Goal: Transaction & Acquisition: Download file/media

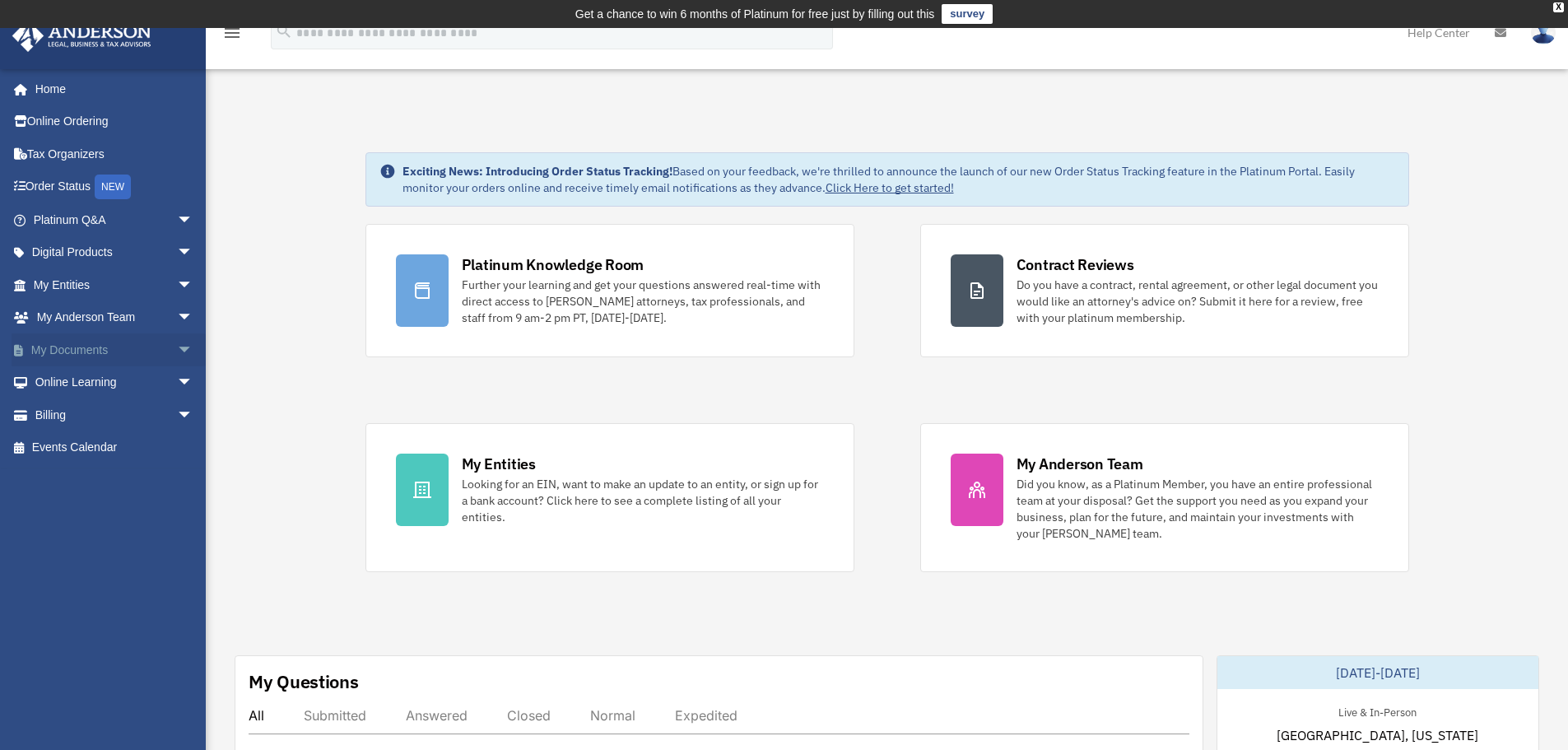
click at [79, 347] on link "My Documents arrow_drop_down" at bounding box center [115, 349] width 206 height 33
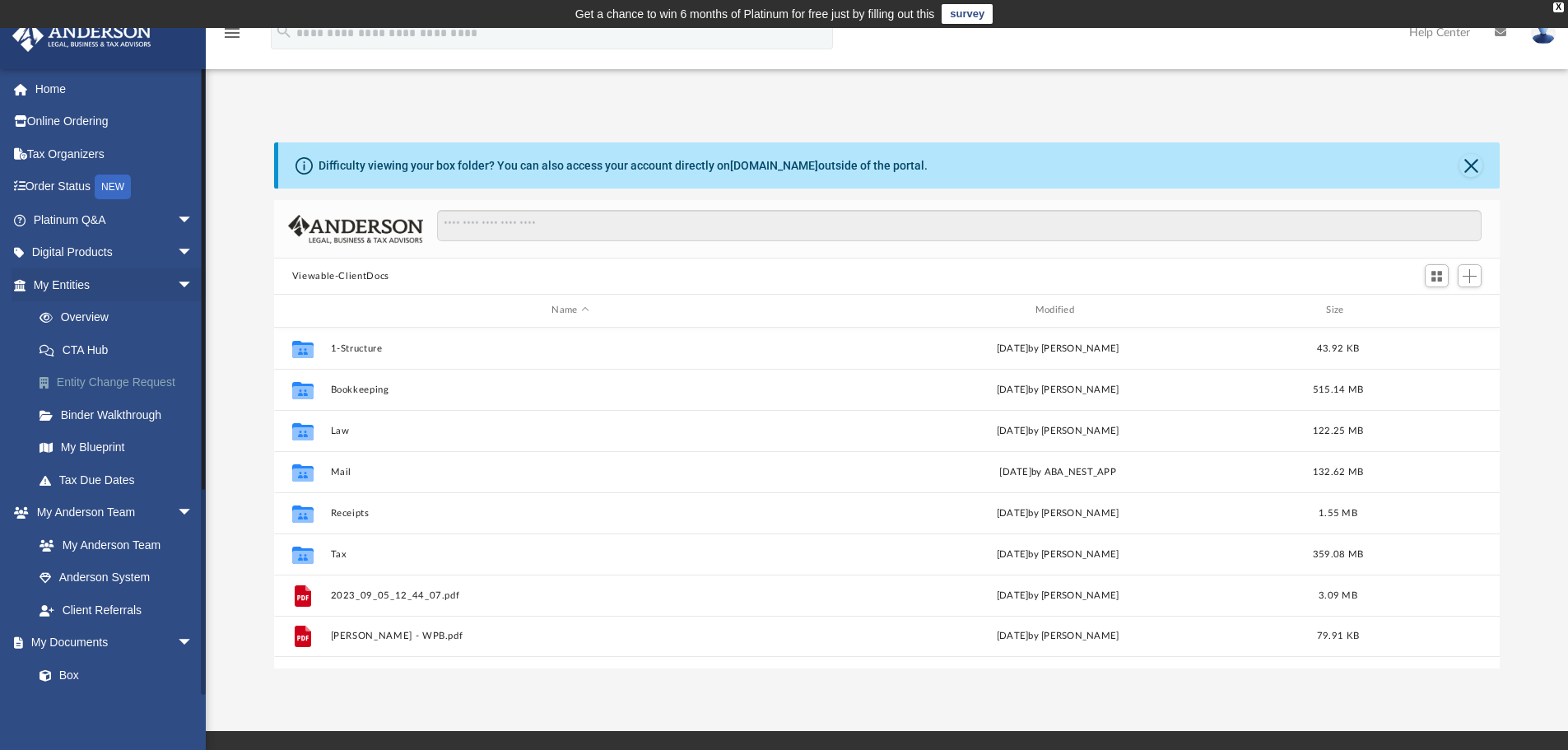
scroll to position [363, 1213]
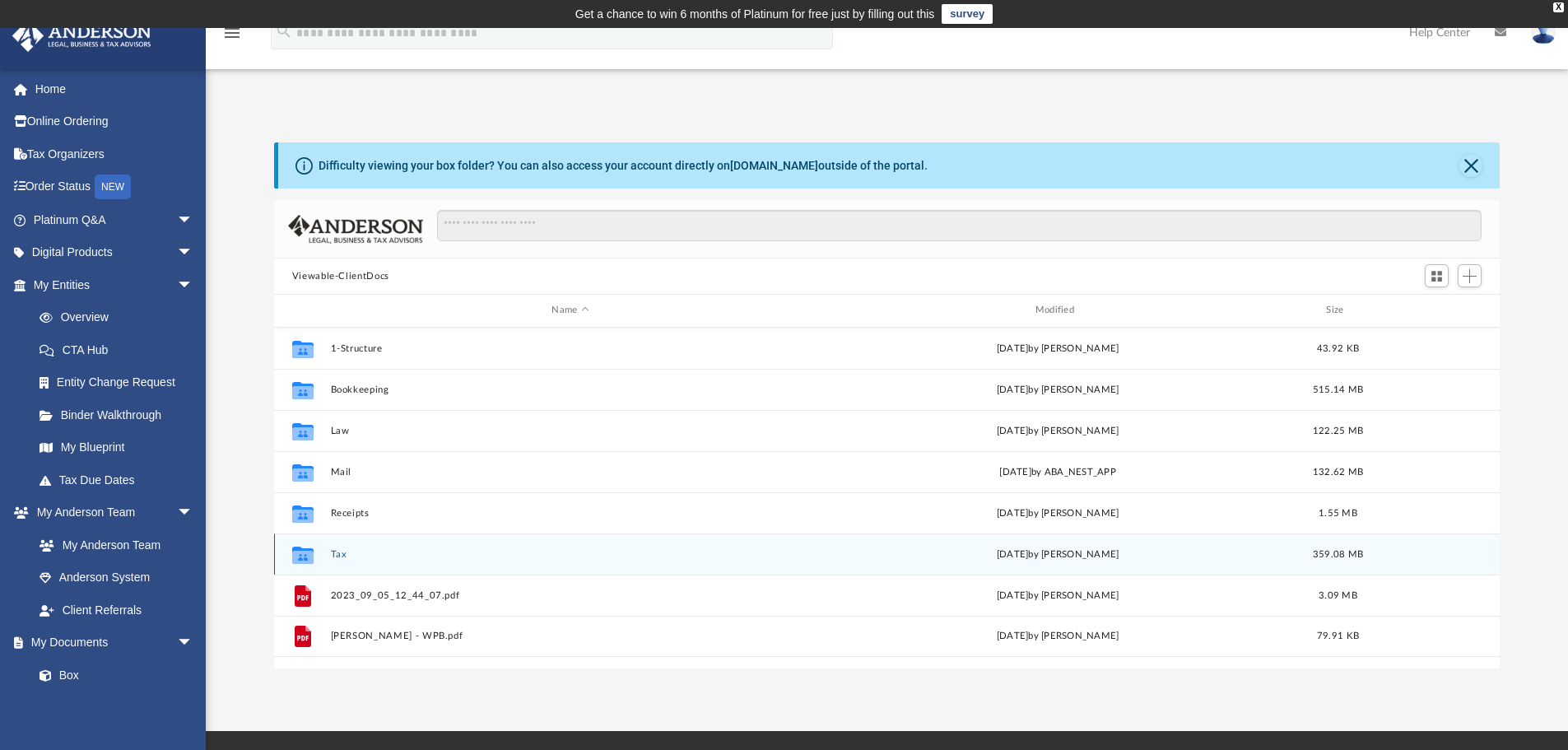
click at [342, 556] on button "Tax" at bounding box center [570, 554] width 480 height 11
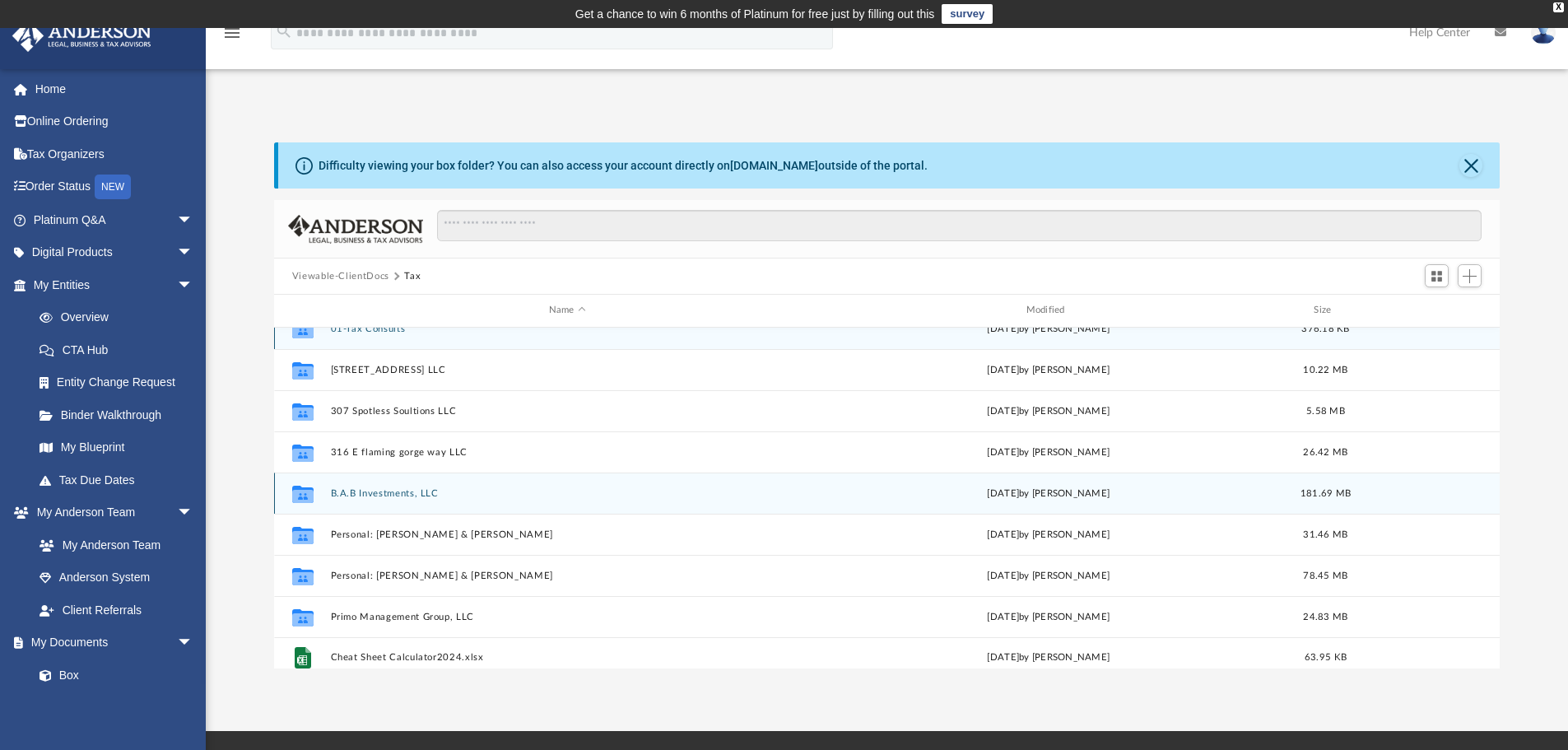
scroll to position [30, 0]
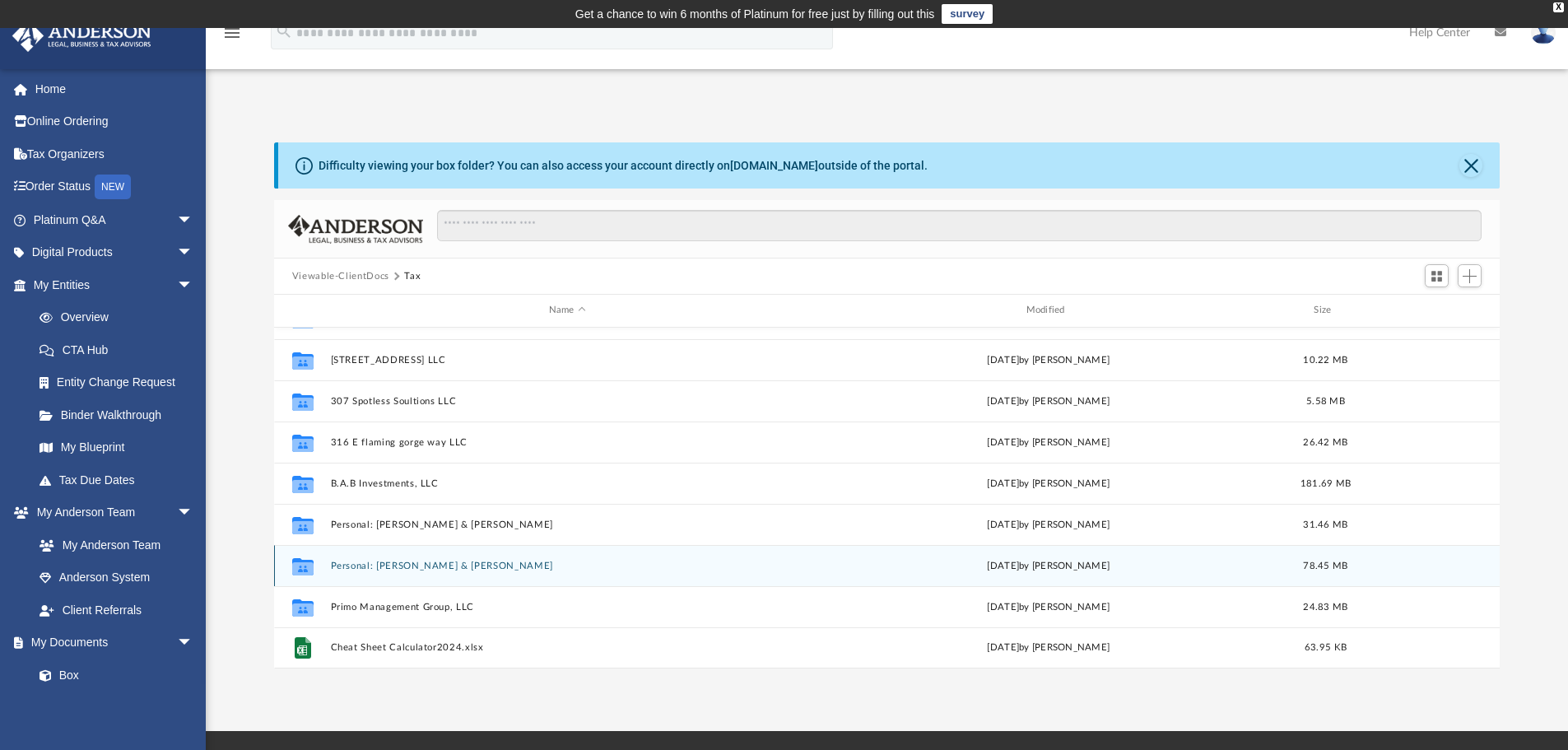
click at [405, 565] on button "Personal: [PERSON_NAME] & [PERSON_NAME]" at bounding box center [567, 565] width 474 height 11
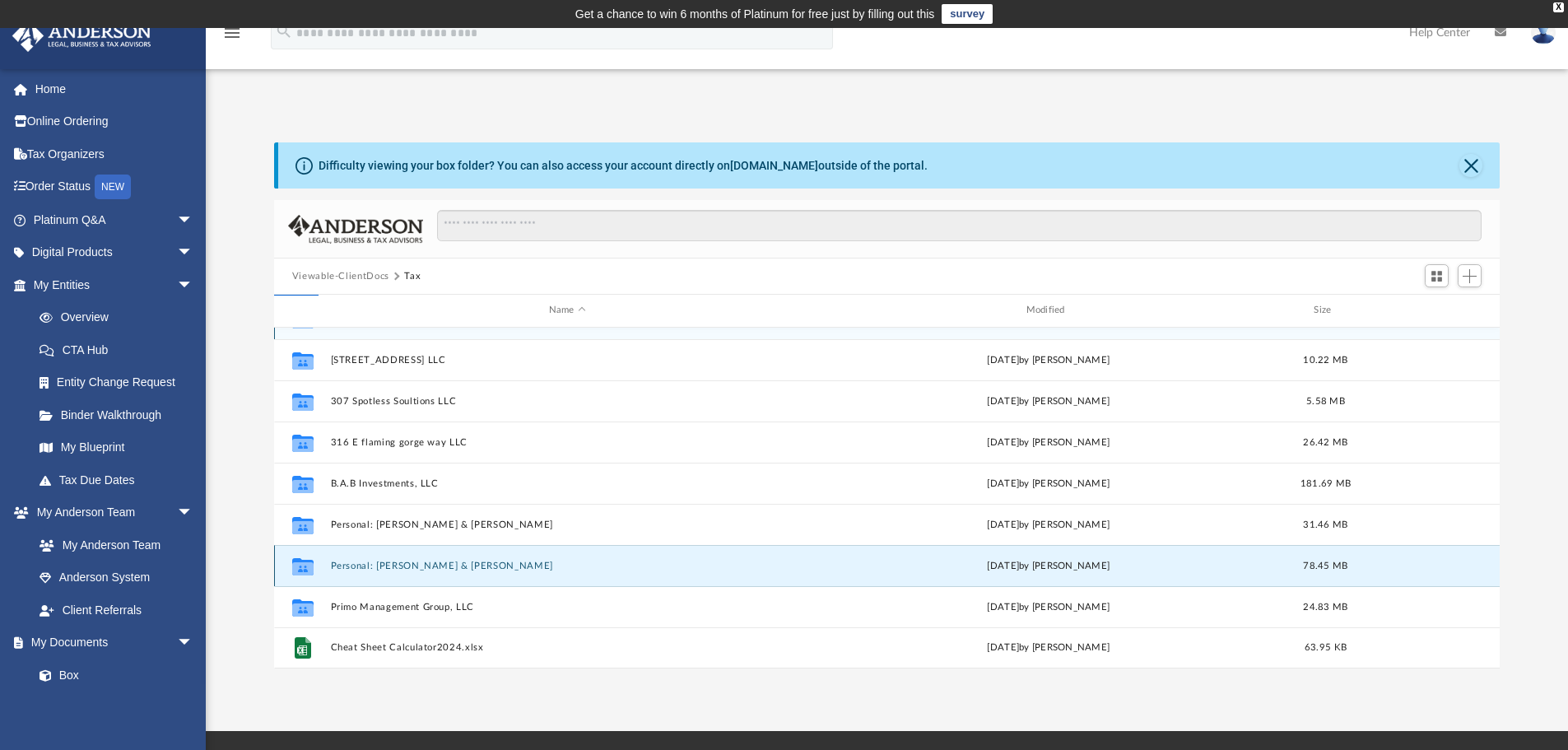
scroll to position [0, 0]
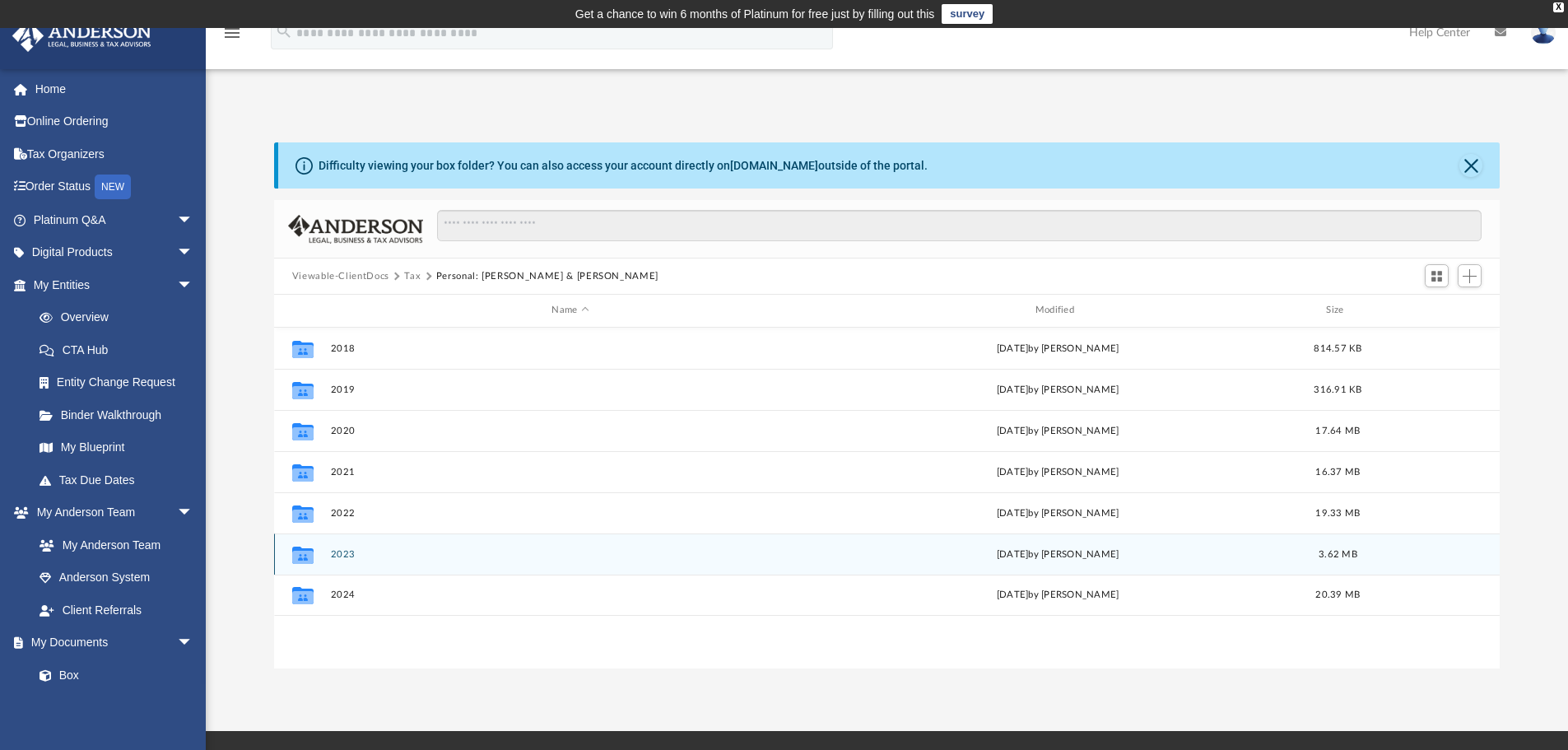
click at [345, 554] on button "2023" at bounding box center [570, 554] width 480 height 11
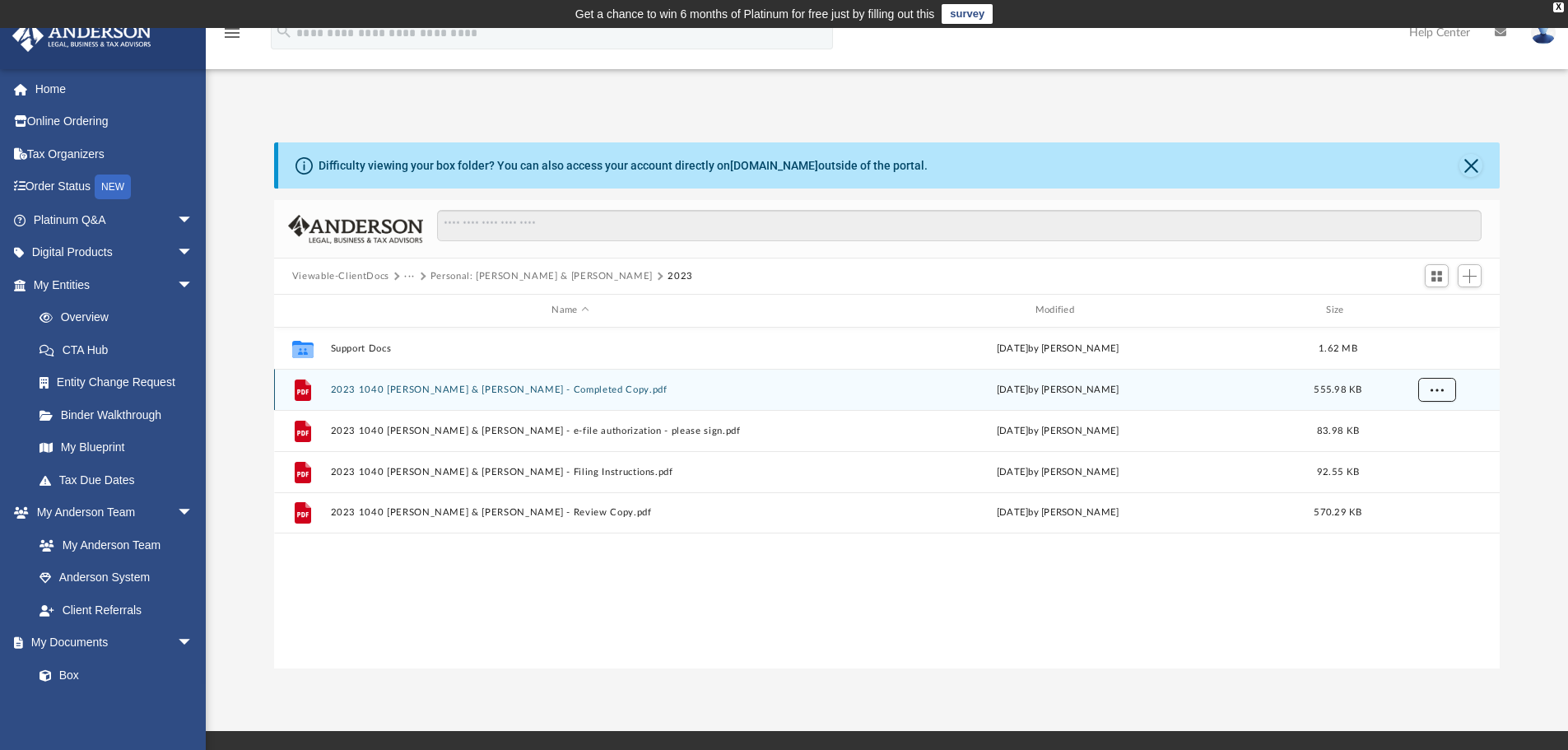
click at [1441, 387] on span "More options" at bounding box center [1436, 388] width 13 height 9
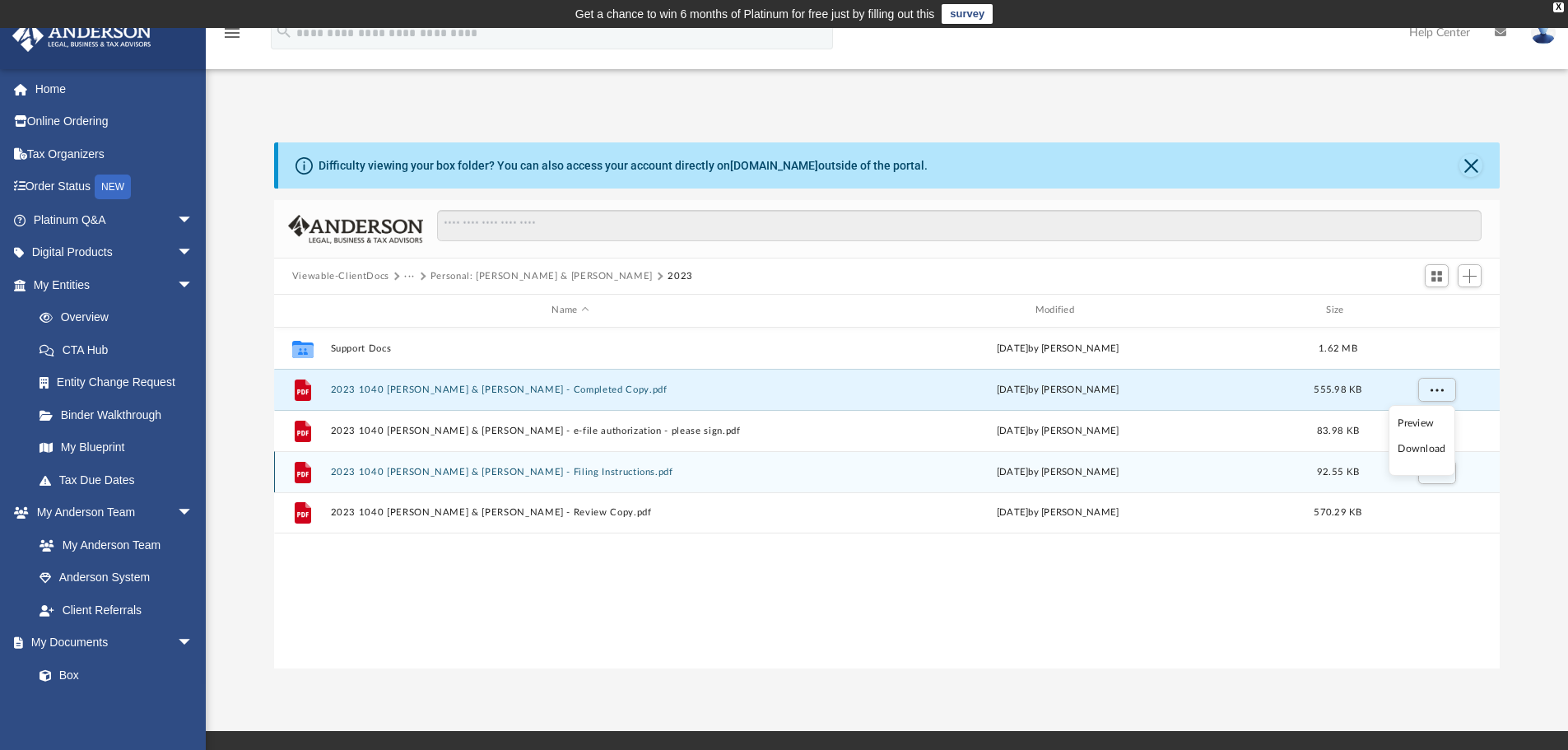
click at [1428, 454] on li "Download" at bounding box center [1422, 449] width 47 height 17
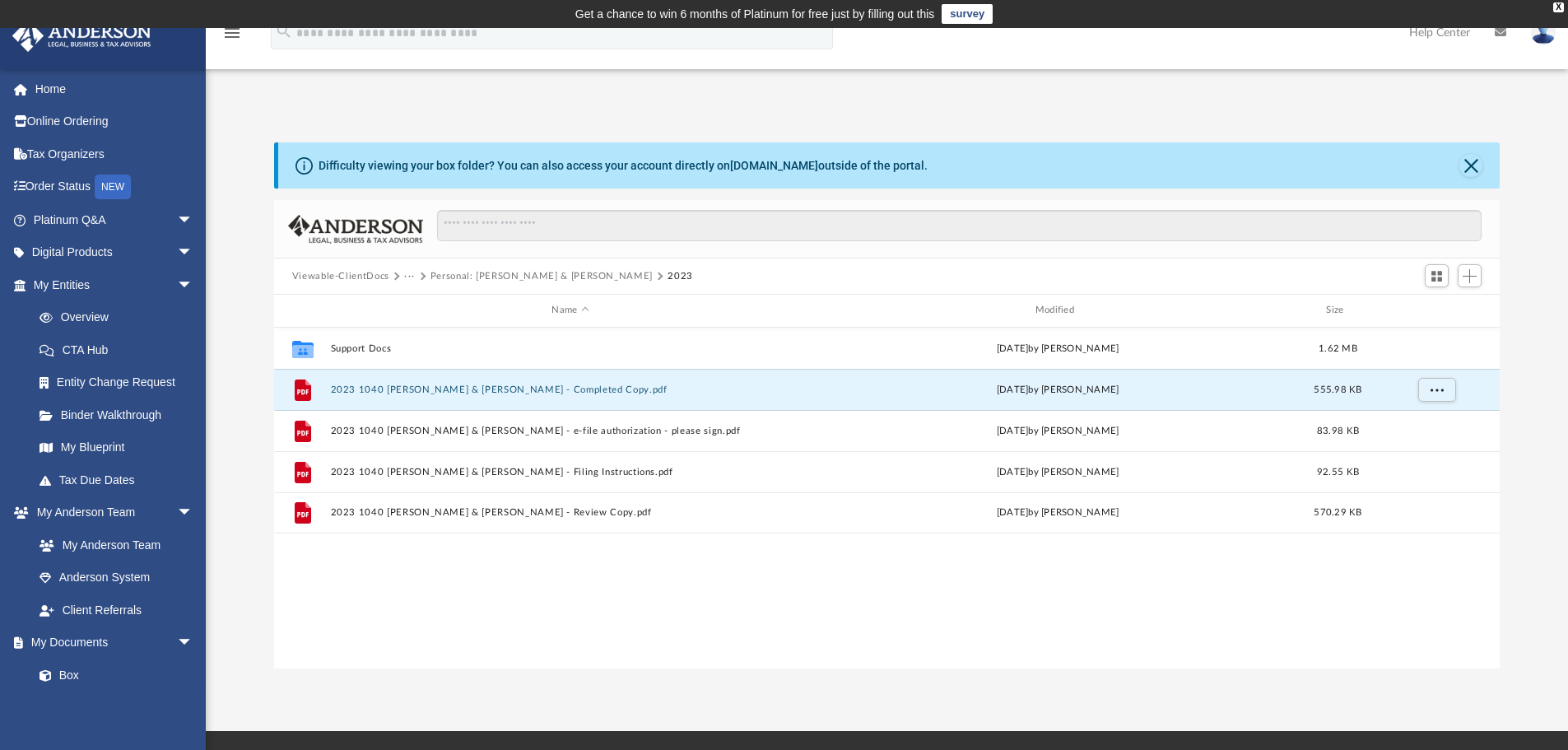
click at [480, 275] on button "Personal: [PERSON_NAME] & [PERSON_NAME]" at bounding box center [541, 276] width 222 height 15
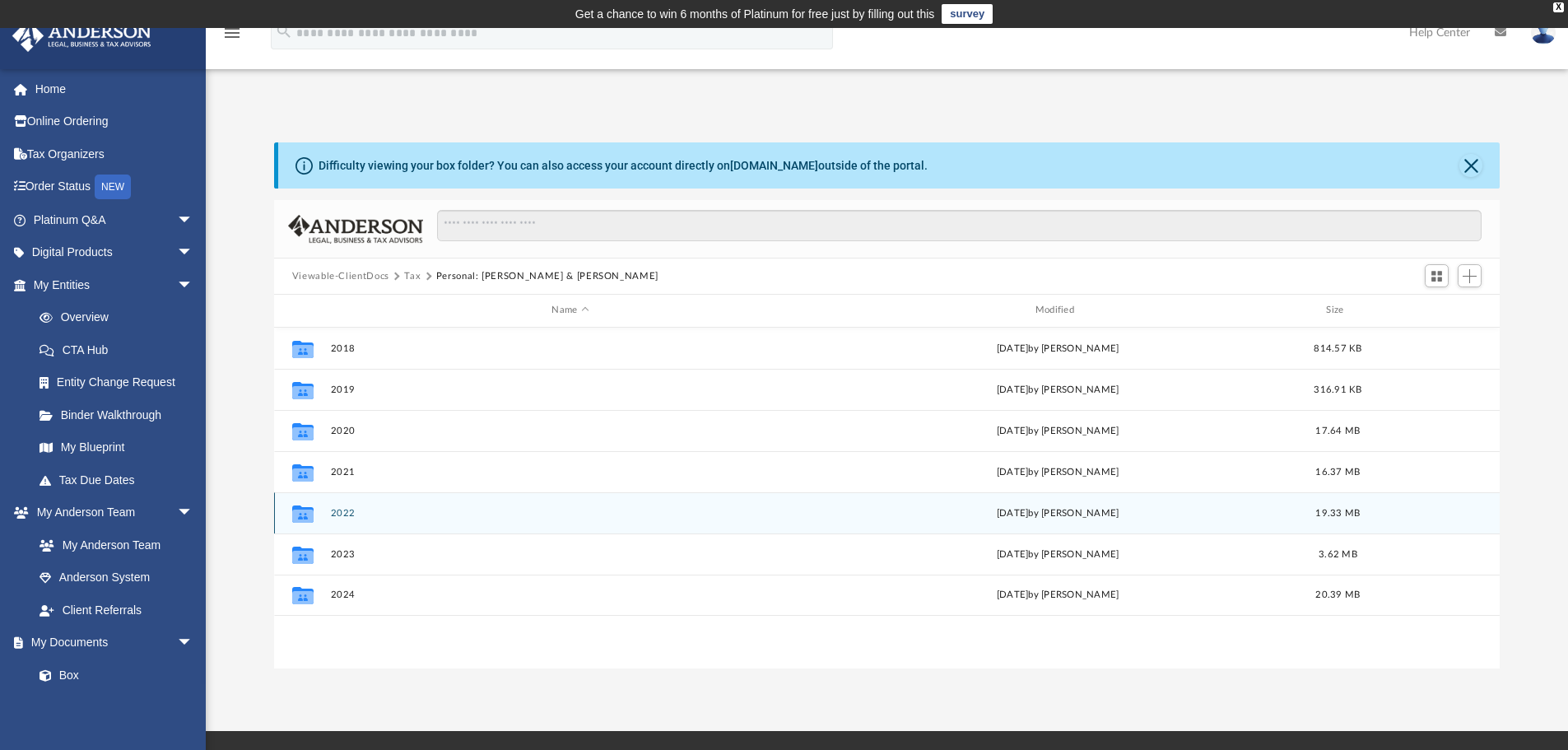
click at [346, 513] on button "2022" at bounding box center [570, 513] width 480 height 11
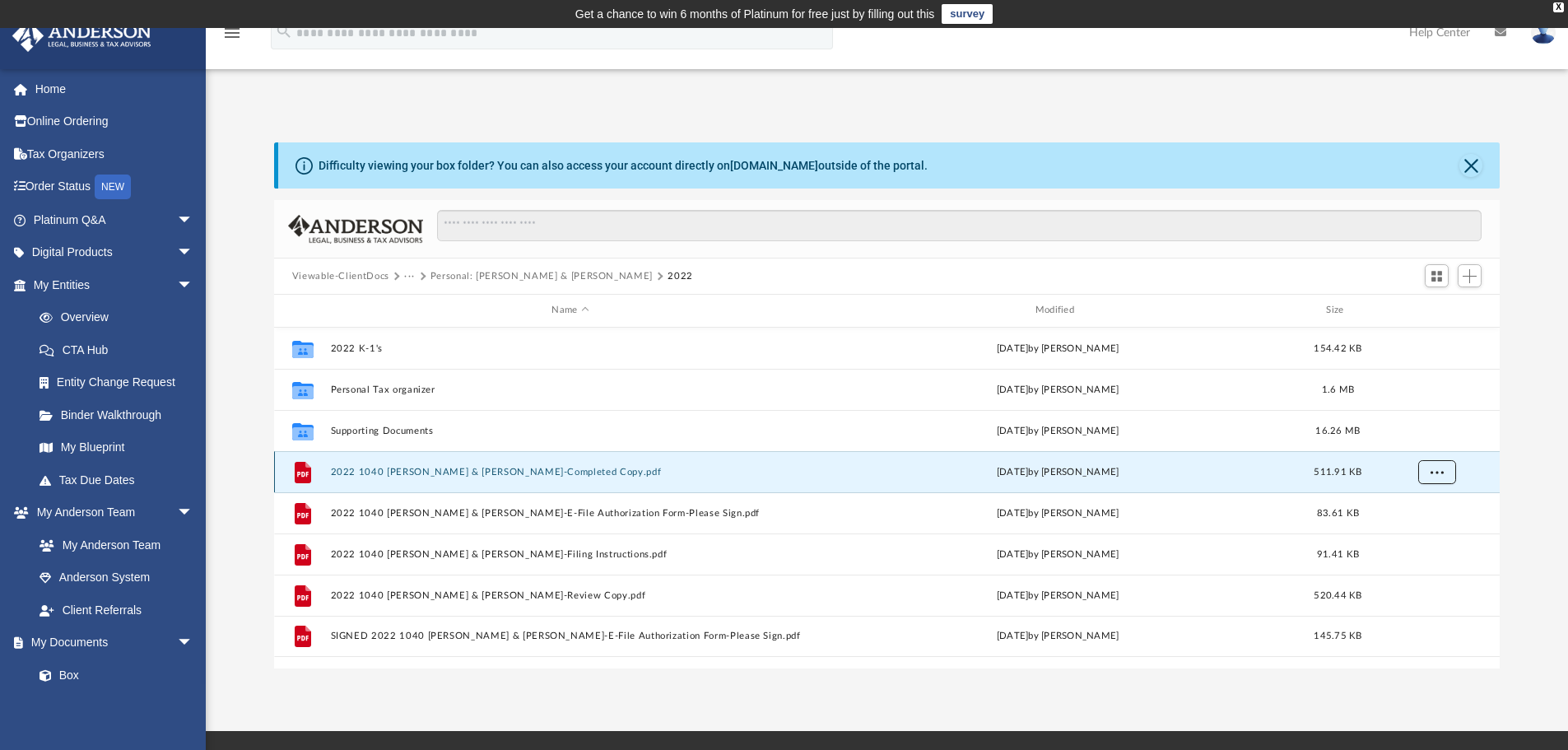
click at [1437, 468] on span "More options" at bounding box center [1436, 470] width 13 height 9
click at [1413, 530] on li "Download" at bounding box center [1422, 531] width 47 height 17
click at [365, 274] on button "Viewable-ClientDocs" at bounding box center [341, 276] width 97 height 15
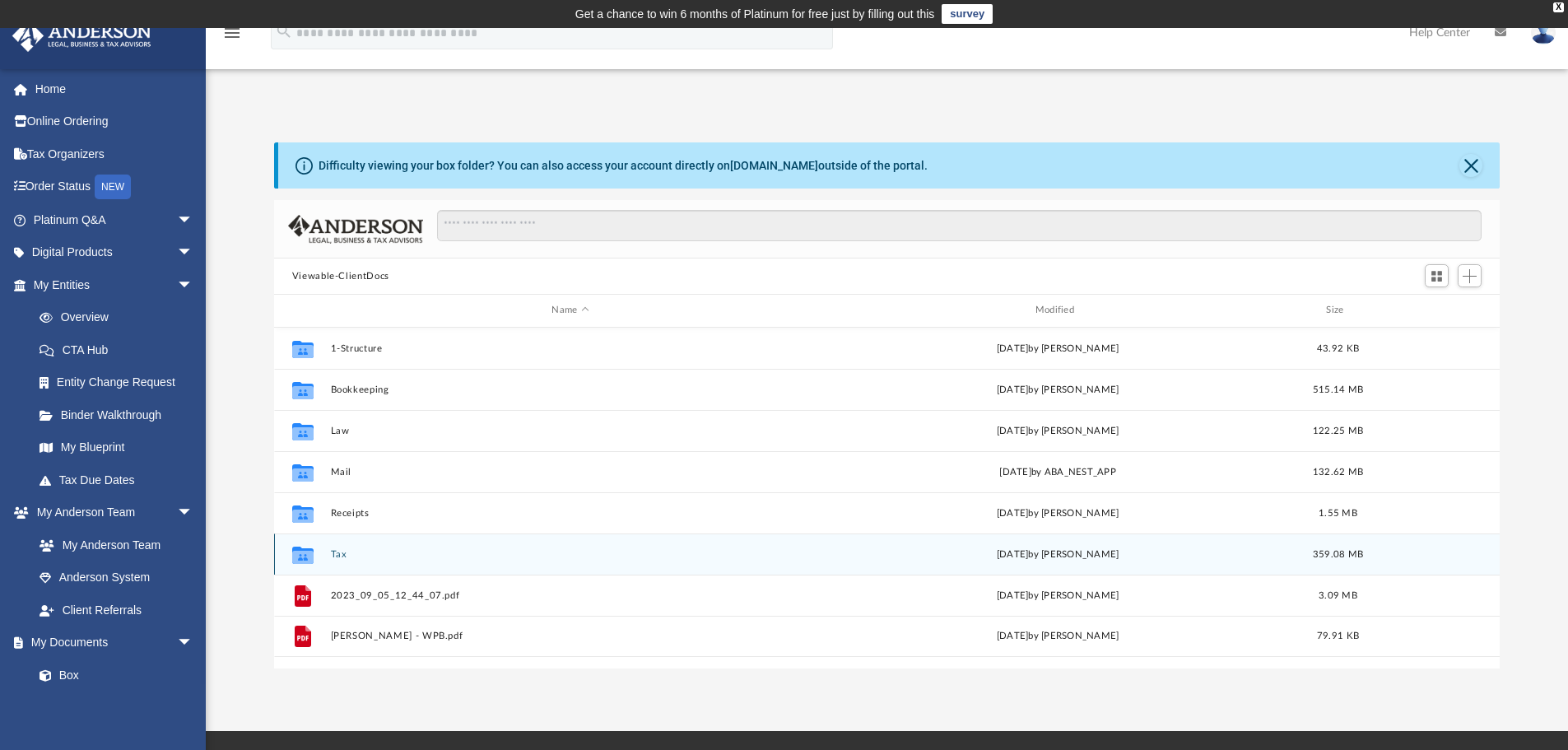
click at [333, 554] on button "Tax" at bounding box center [570, 554] width 480 height 11
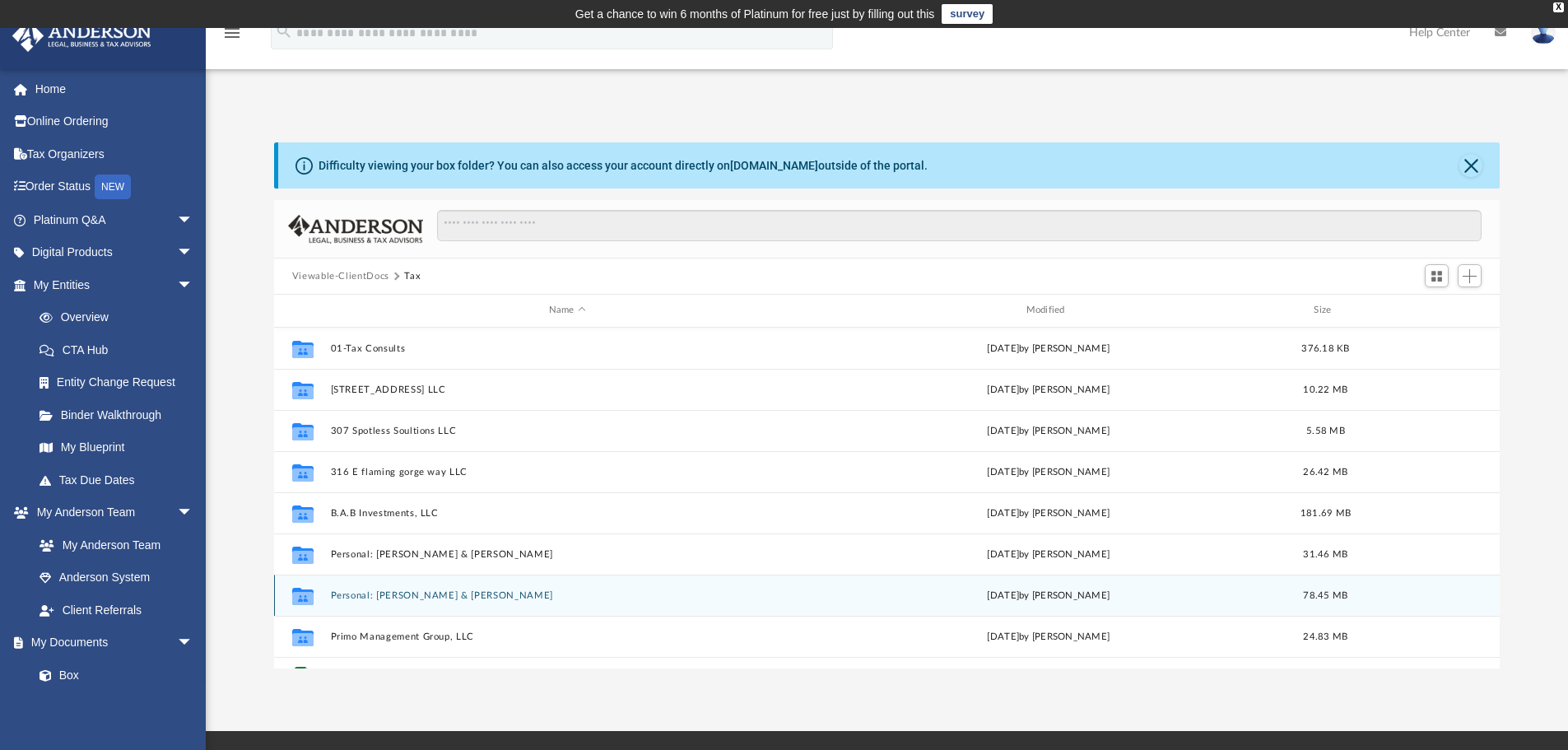
click at [412, 597] on button "Personal: [PERSON_NAME] & [PERSON_NAME]" at bounding box center [567, 595] width 474 height 11
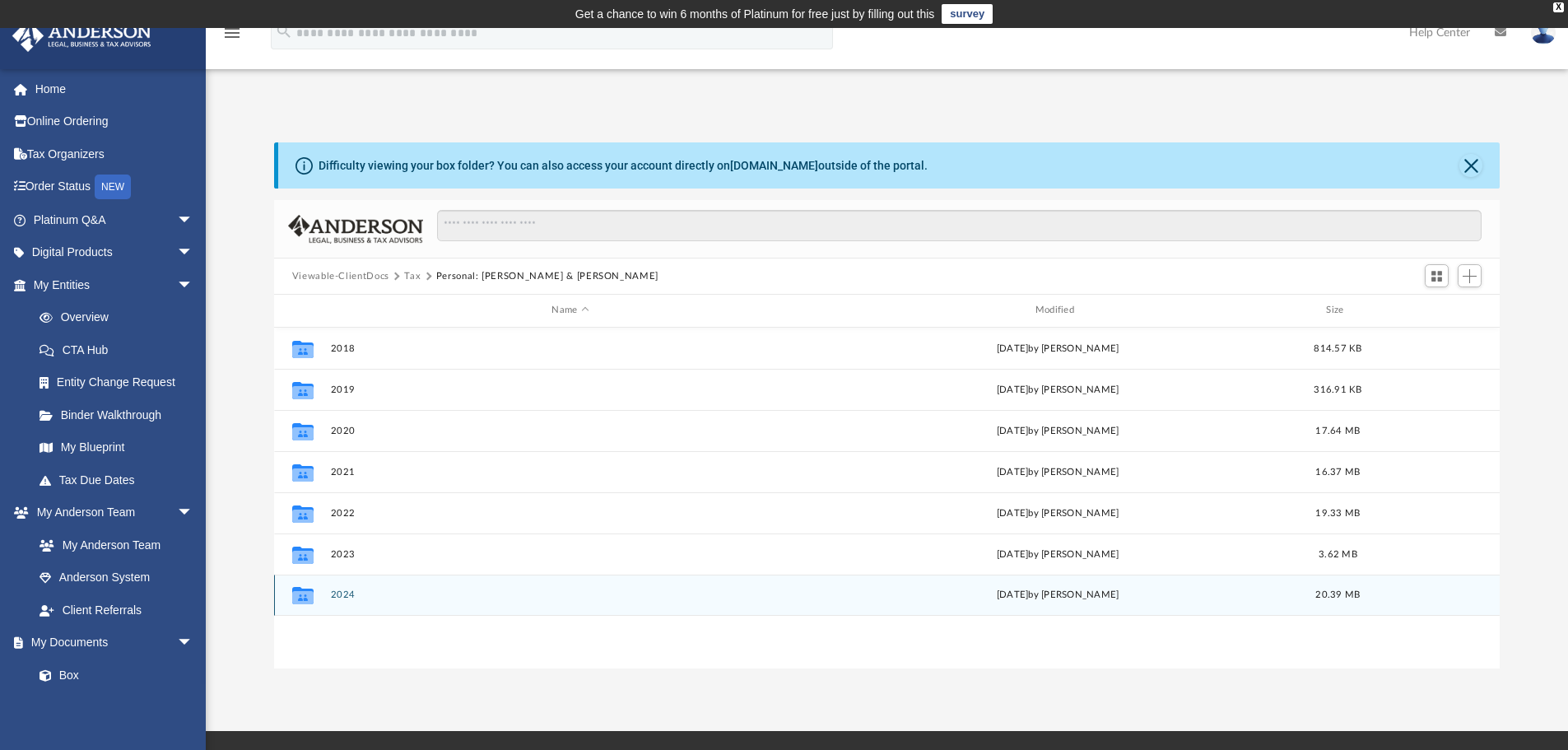
click at [338, 593] on button "2024" at bounding box center [570, 594] width 480 height 11
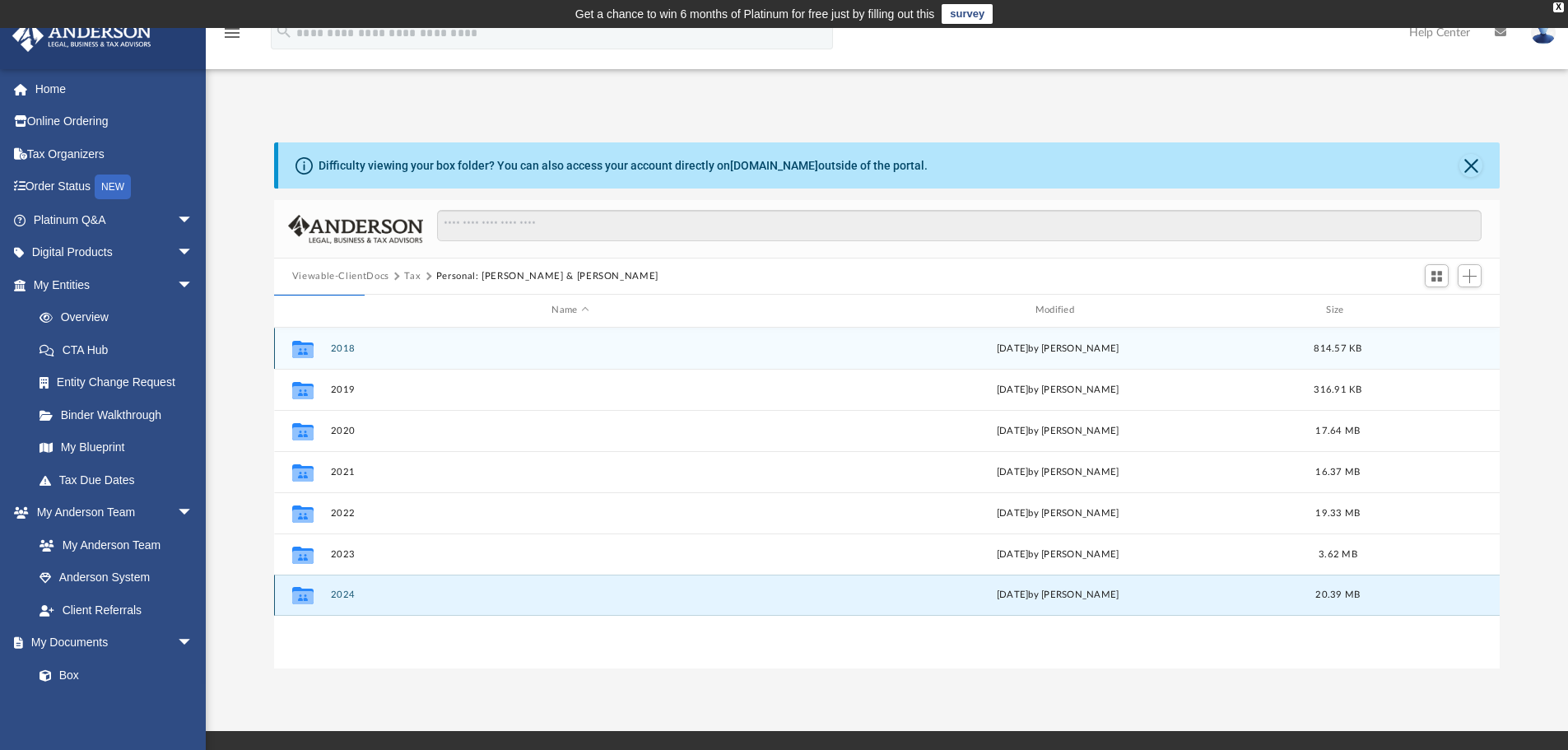
click at [338, 593] on button "2024" at bounding box center [570, 594] width 480 height 11
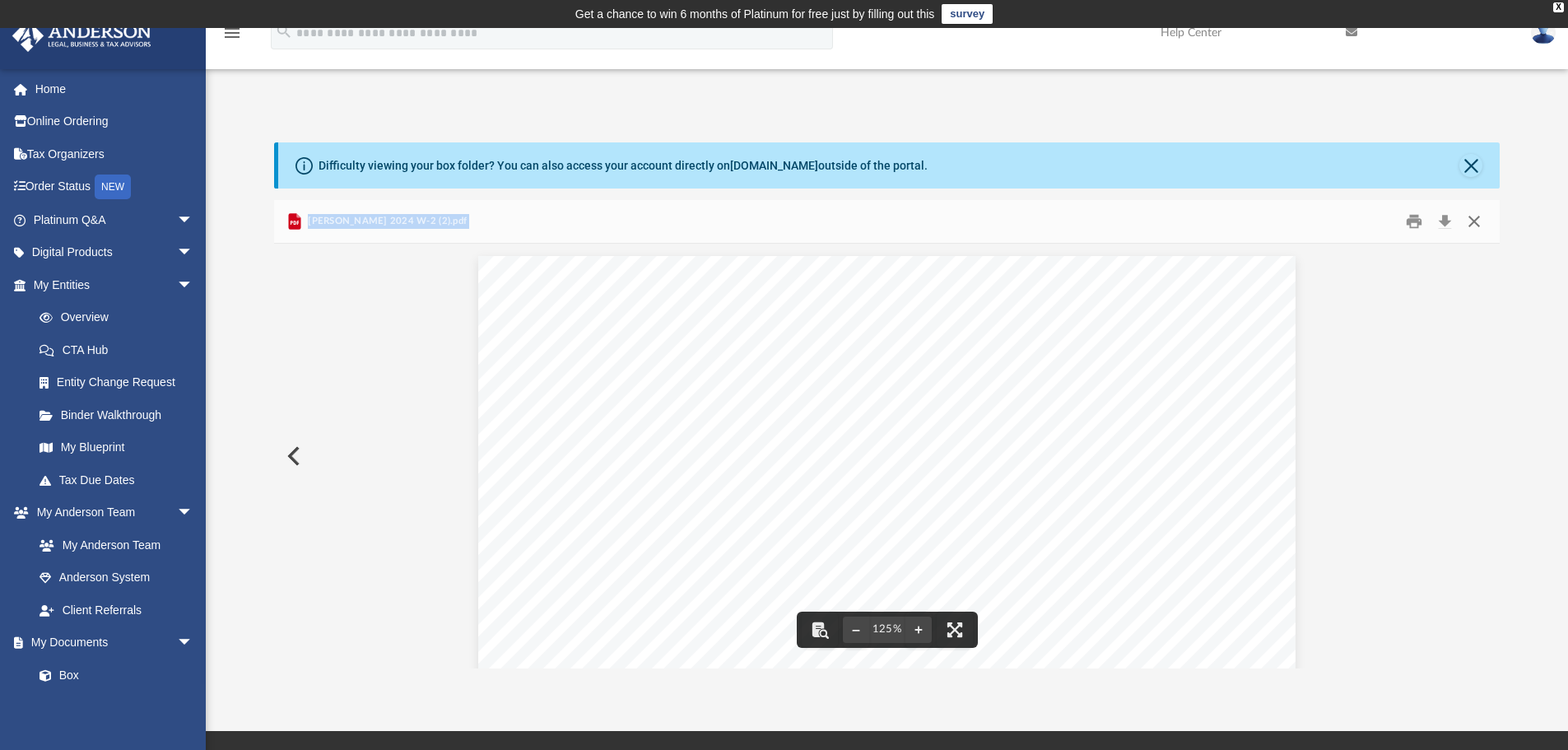
click at [1473, 220] on button "Close" at bounding box center [1474, 222] width 30 height 26
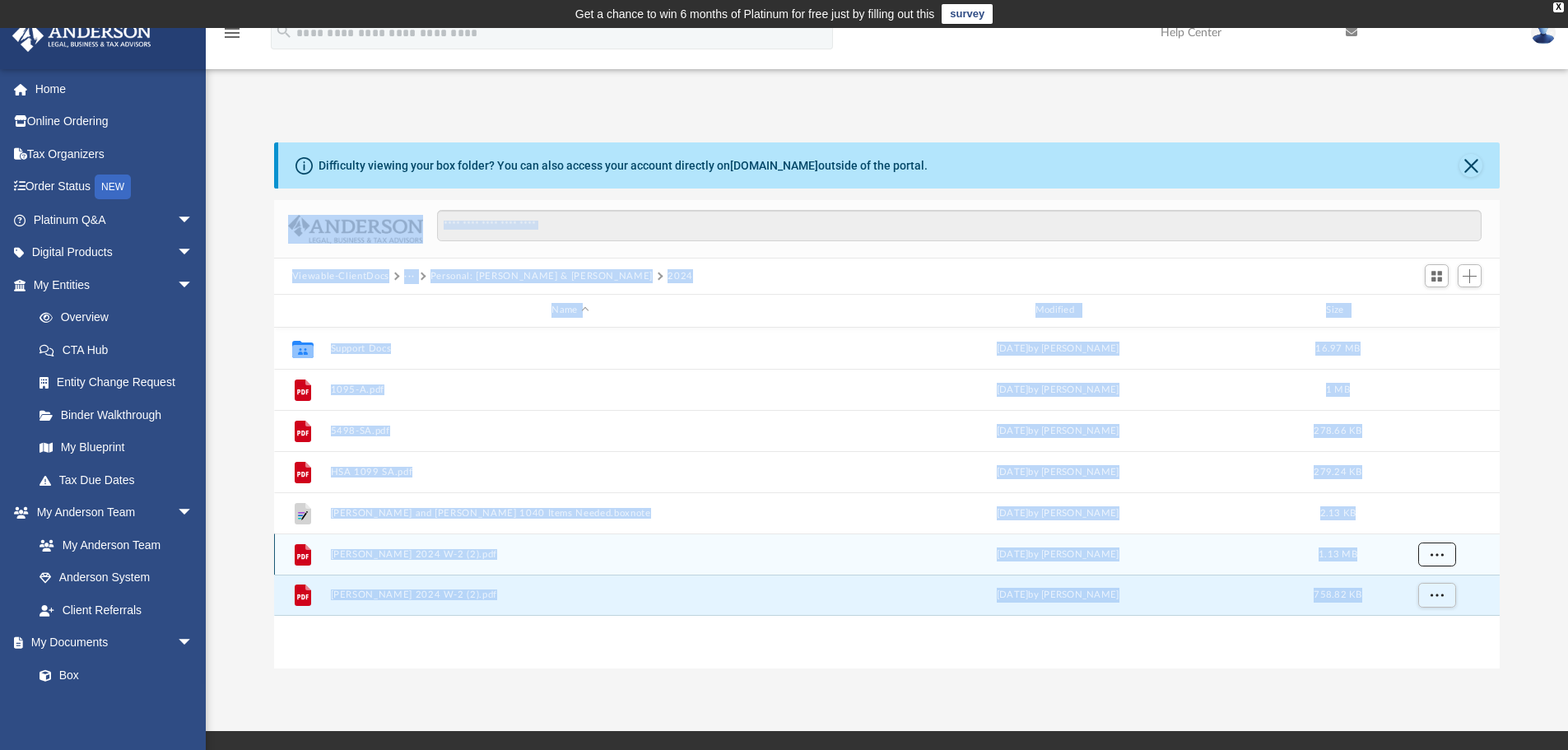
click at [1441, 553] on span "More options" at bounding box center [1436, 553] width 13 height 9
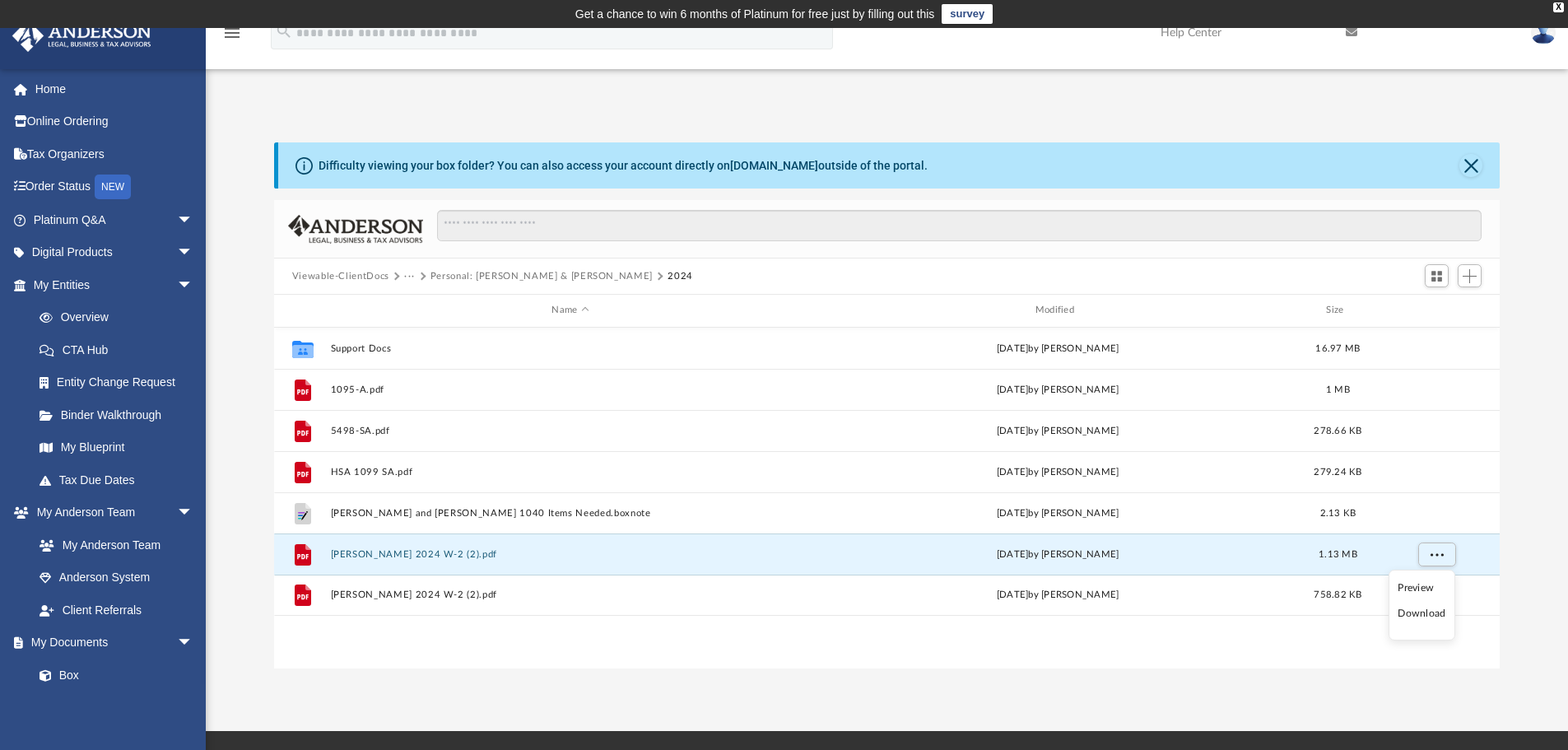
click at [1427, 611] on li "Download" at bounding box center [1422, 613] width 47 height 17
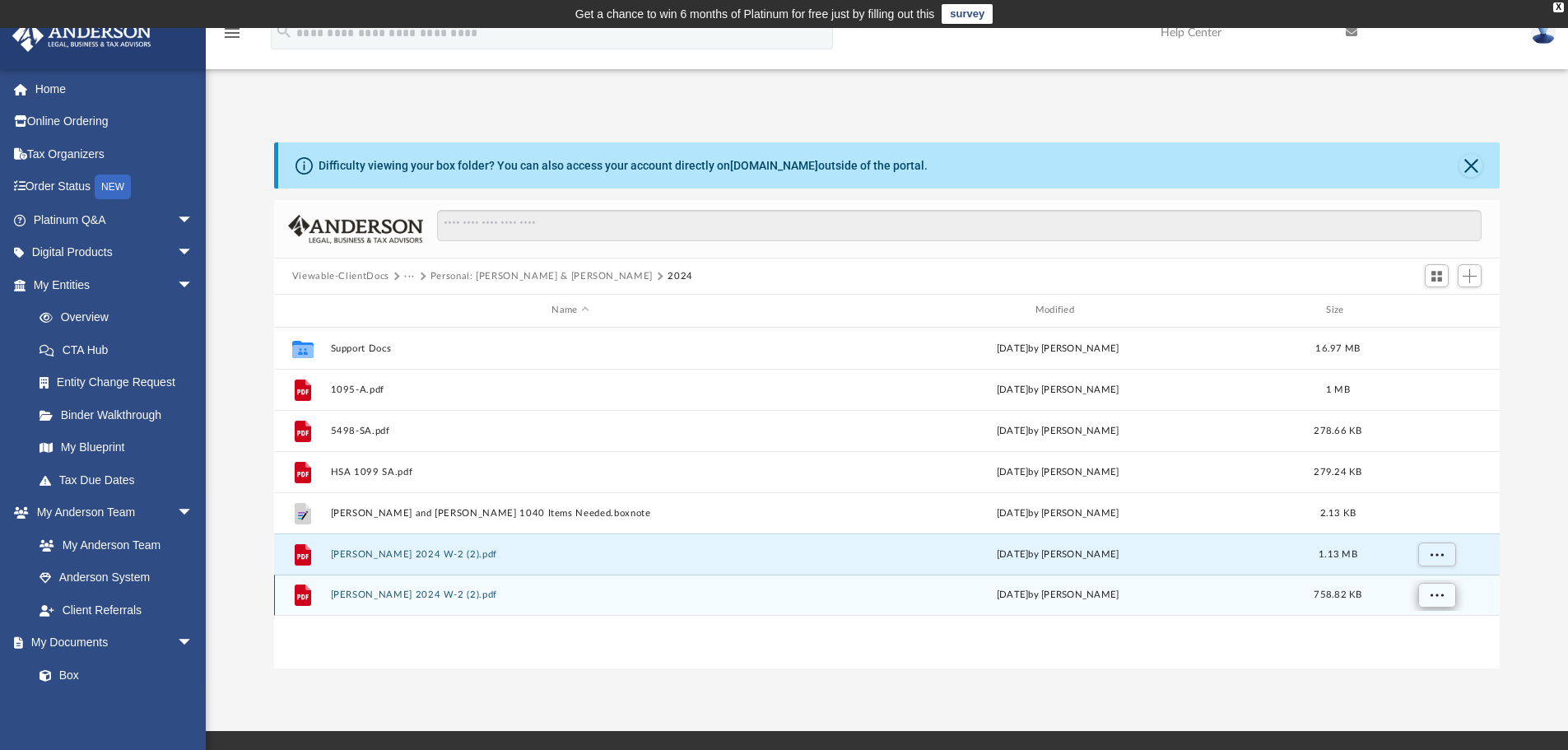
click at [1442, 592] on span "More options" at bounding box center [1436, 594] width 13 height 9
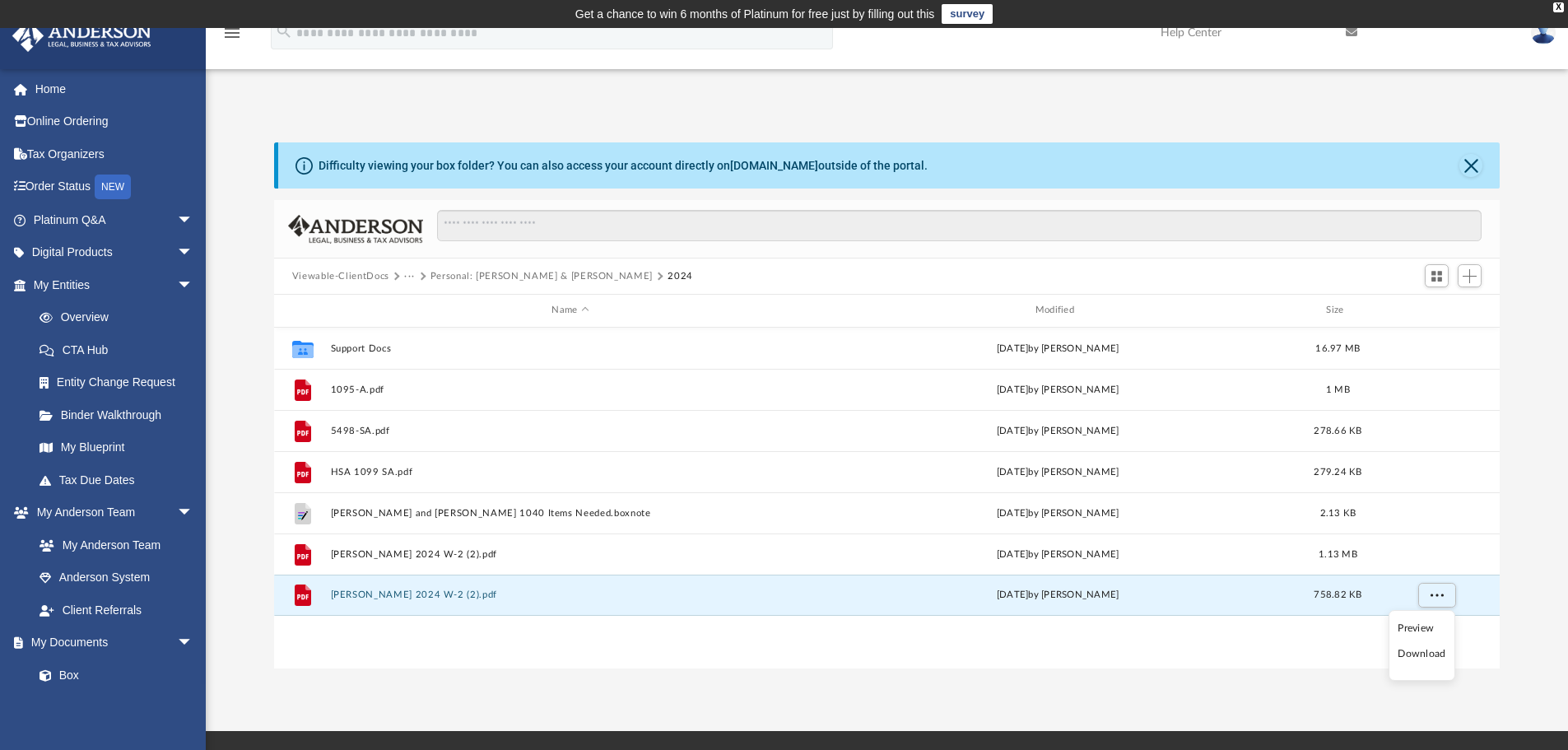
click at [1418, 652] on li "Download" at bounding box center [1422, 653] width 47 height 17
